Goal: Communication & Community: Answer question/provide support

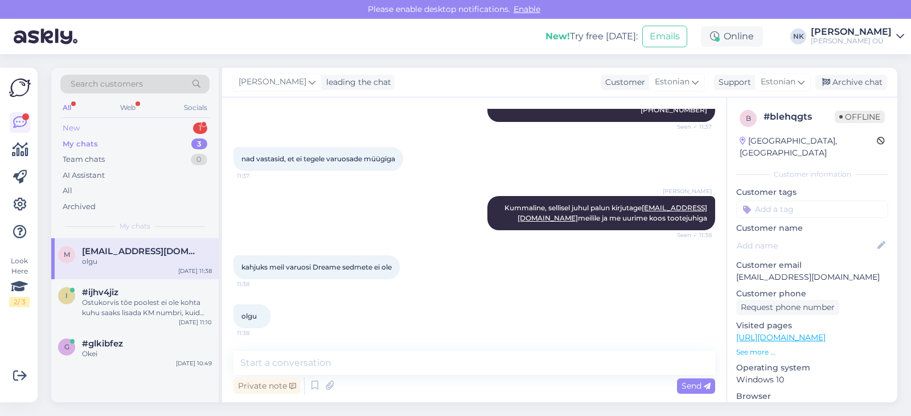
click at [100, 127] on div "New 1" at bounding box center [134, 128] width 149 height 16
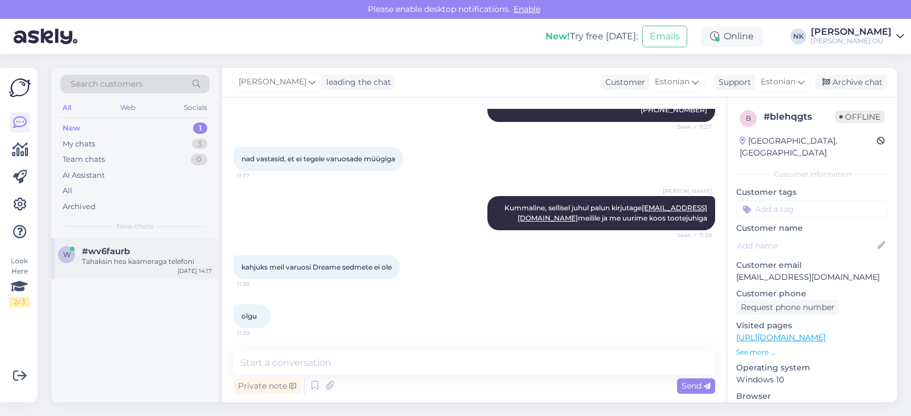
click at [150, 261] on div "Tahaksin hea kaameraga telefoni" at bounding box center [147, 261] width 130 height 10
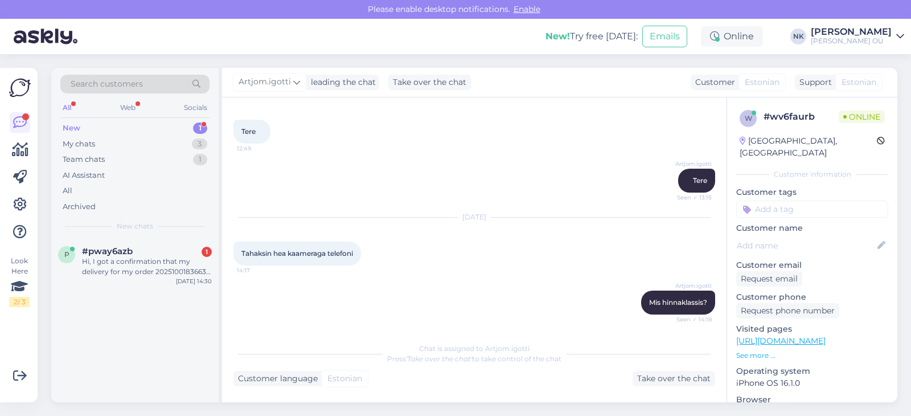
scroll to position [393, 0]
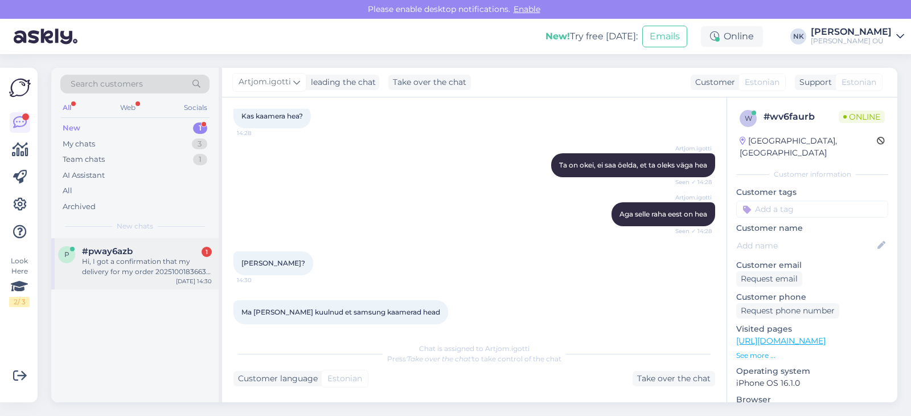
click at [118, 274] on div "Hi, I got a confirmation that my delivery for my order 2025100183663 is planned…" at bounding box center [147, 266] width 130 height 21
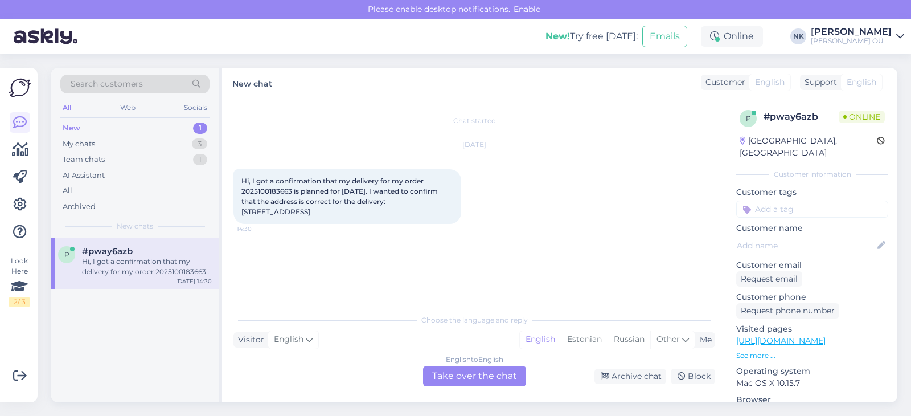
click at [266, 193] on span "Hi, I got a confirmation that my delivery for my order 2025100183663 is planned…" at bounding box center [341, 196] width 198 height 39
copy span "2025100183663"
click at [510, 358] on div "Choose the language and reply Visitor English Me English Estonian Russian Other…" at bounding box center [475, 347] width 482 height 78
click at [492, 369] on div "English to English Take over the chat" at bounding box center [474, 376] width 103 height 21
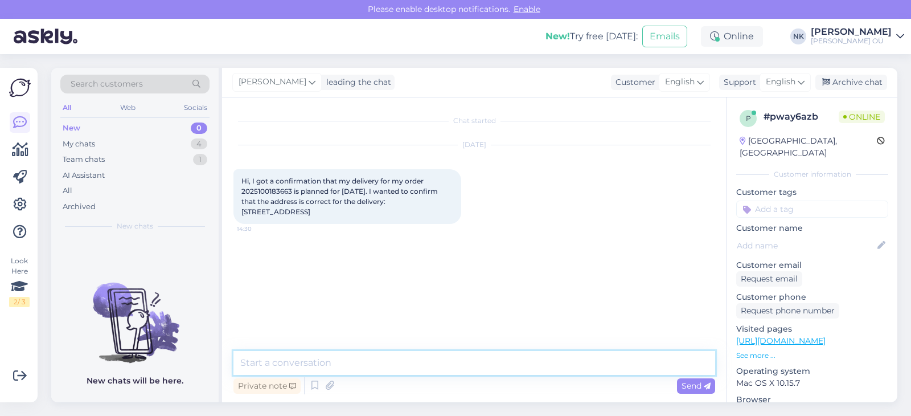
click at [473, 359] on textarea at bounding box center [475, 363] width 482 height 24
type textarea "Р"
type textarea "Hello! Yes, the address is correct"
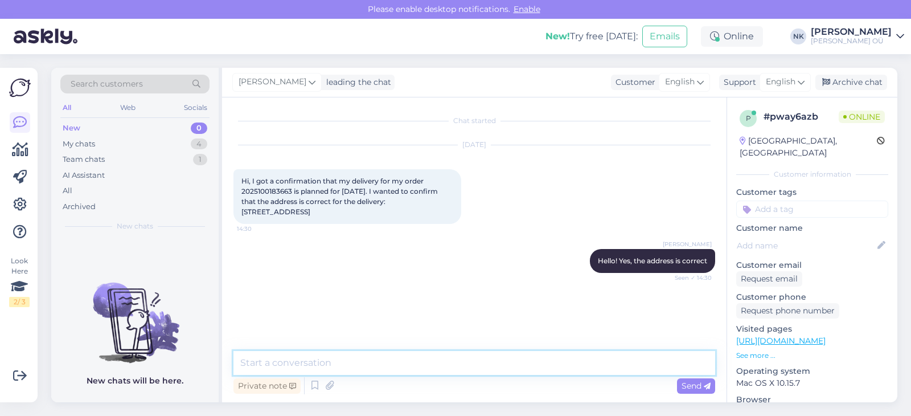
scroll to position [14, 0]
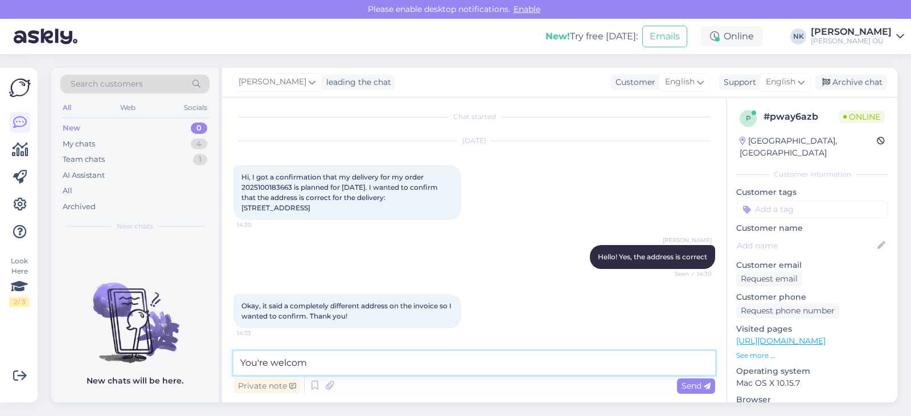
type textarea "You're welcome"
